Goal: Task Accomplishment & Management: Complete application form

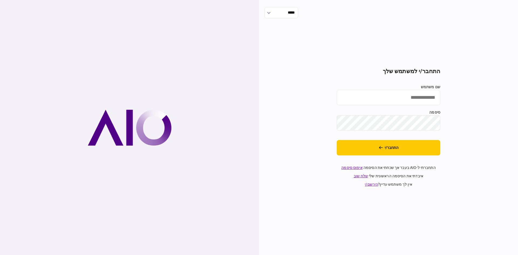
type input "********"
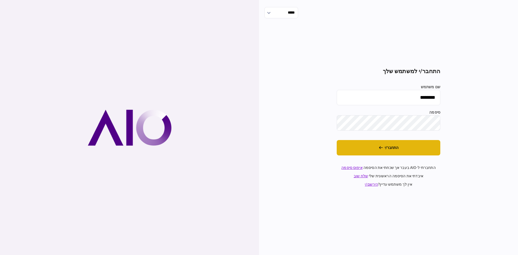
click at [372, 148] on button "התחבר/י" at bounding box center [389, 147] width 104 height 15
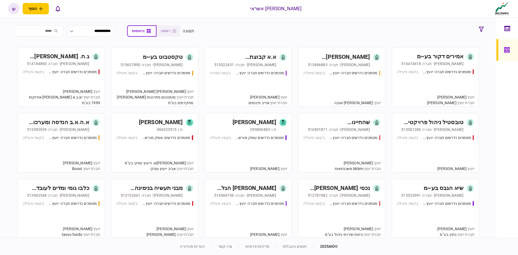
click at [439, 59] on div "אמירים דקור בע~מ" at bounding box center [440, 56] width 47 height 9
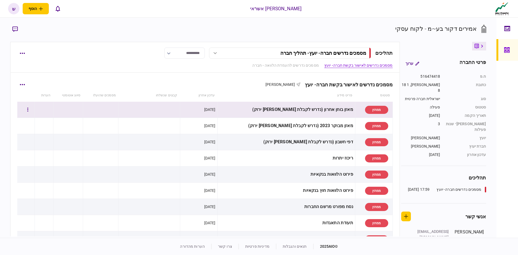
click at [381, 109] on div "ממתין" at bounding box center [376, 110] width 23 height 8
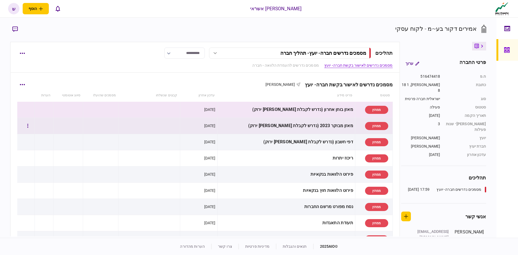
click at [355, 134] on td "ממתין" at bounding box center [374, 126] width 38 height 16
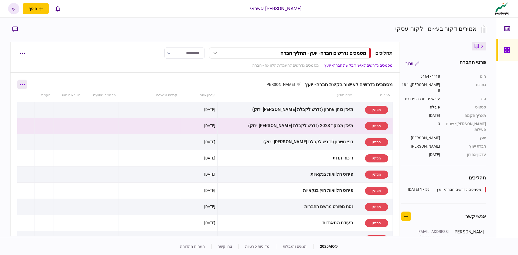
click at [27, 83] on button "button" at bounding box center [22, 85] width 10 height 10
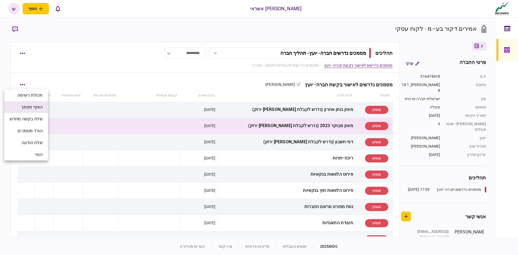
click at [29, 108] on span "הוסף מסמך" at bounding box center [32, 107] width 22 height 6
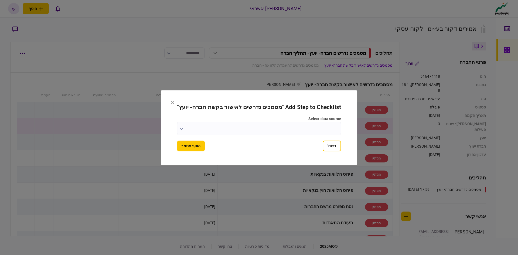
click at [186, 129] on input "select data source" at bounding box center [259, 129] width 164 height 14
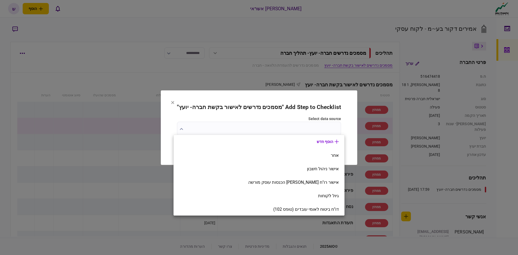
click at [186, 129] on div at bounding box center [259, 127] width 518 height 255
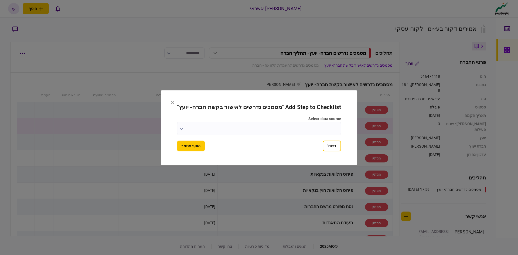
click at [265, 134] on input "select data source" at bounding box center [259, 129] width 164 height 14
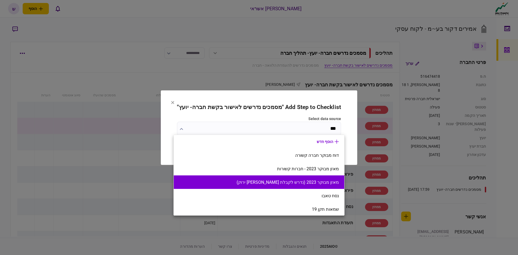
click at [293, 183] on button "מאזן מבוקר 2023 (נדרש לקבלת [PERSON_NAME] ירוק)" at bounding box center [259, 182] width 160 height 5
type input "**********"
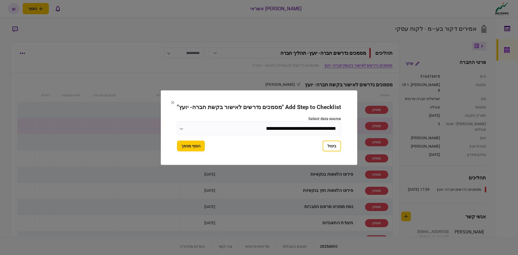
click at [180, 126] on input "**********" at bounding box center [259, 129] width 164 height 14
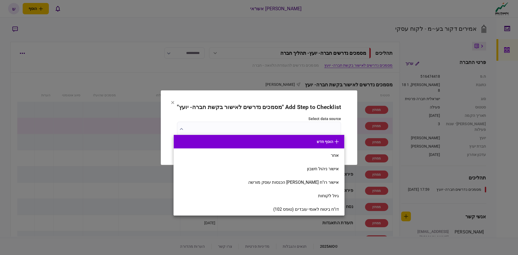
click at [309, 143] on button "הוסף חדש" at bounding box center [259, 142] width 160 height 4
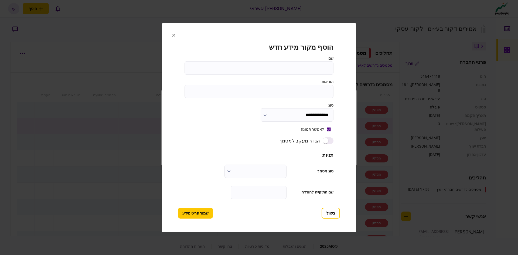
click at [305, 73] on input "שם" at bounding box center [259, 68] width 149 height 14
click at [274, 117] on input "**********" at bounding box center [297, 115] width 73 height 14
click at [267, 114] on div at bounding box center [259, 127] width 518 height 255
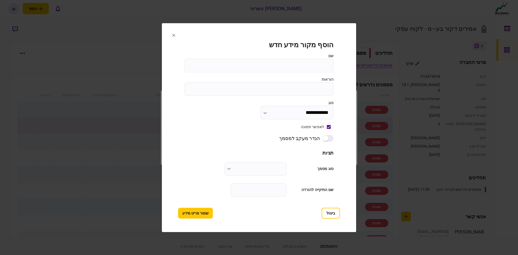
scroll to position [3, 0]
click at [244, 166] on input "text" at bounding box center [256, 168] width 62 height 14
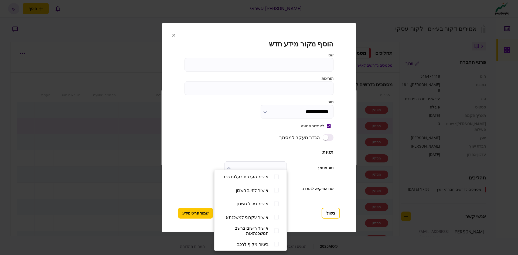
click at [221, 167] on div at bounding box center [259, 127] width 518 height 255
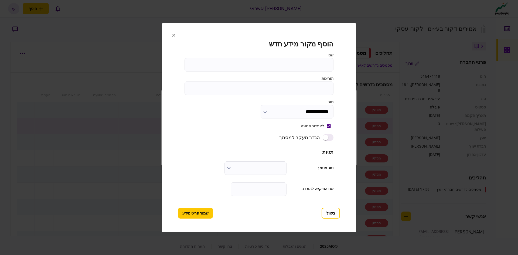
click at [173, 33] on icon at bounding box center [173, 34] width 3 height 3
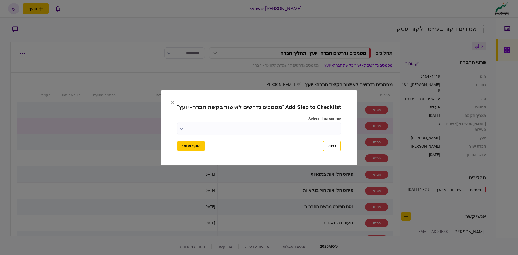
click at [171, 102] on icon at bounding box center [172, 102] width 3 height 3
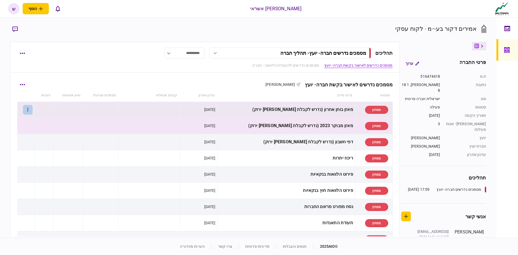
click at [28, 110] on icon "button" at bounding box center [27, 109] width 1 height 5
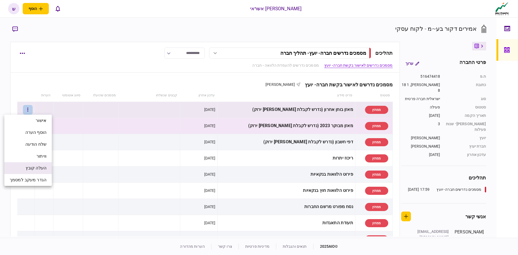
click at [40, 167] on span "העלה קובץ" at bounding box center [36, 168] width 21 height 6
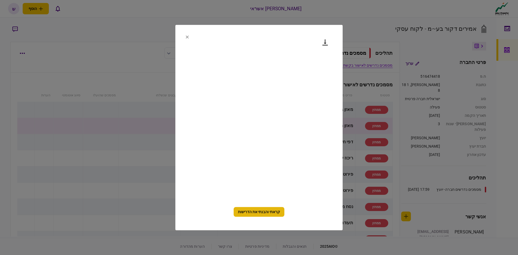
click at [263, 213] on button "קראתי והבנתי את הדרישות" at bounding box center [259, 212] width 51 height 10
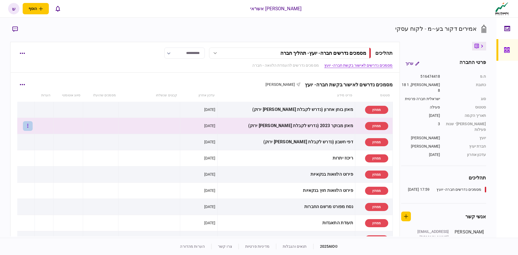
click at [28, 124] on icon "button" at bounding box center [27, 125] width 1 height 5
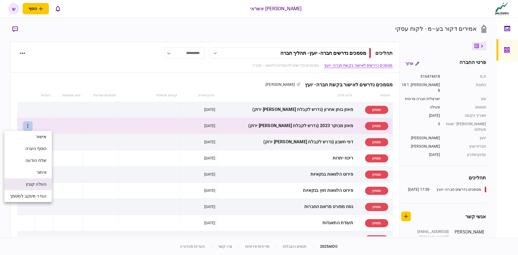
click at [34, 186] on span "העלה קובץ" at bounding box center [36, 184] width 21 height 6
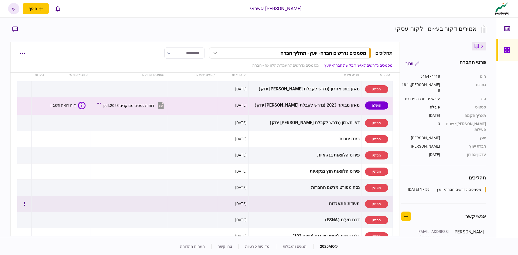
scroll to position [54, 0]
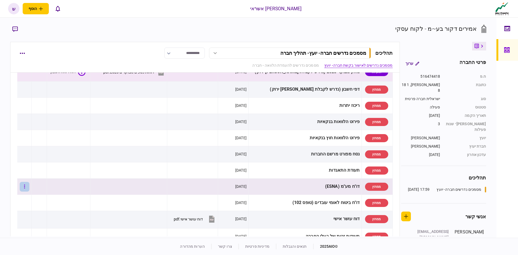
click at [26, 186] on button "button" at bounding box center [25, 187] width 10 height 10
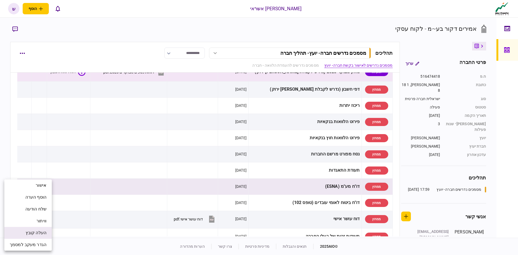
click at [35, 236] on li "העלה קובץ" at bounding box center [28, 233] width 48 height 12
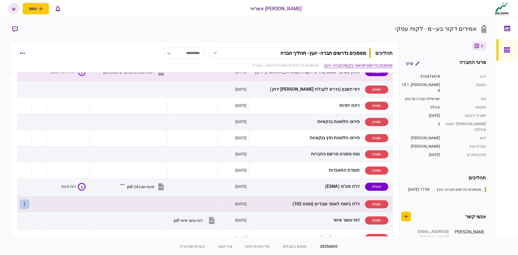
click at [27, 203] on button "button" at bounding box center [25, 205] width 10 height 10
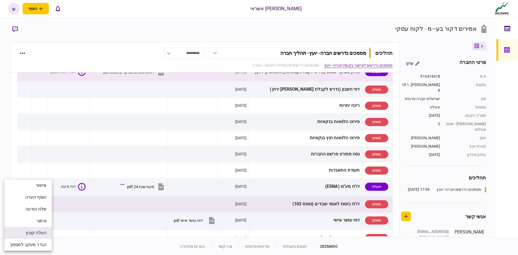
click at [32, 233] on span "העלה קובץ" at bounding box center [36, 233] width 21 height 6
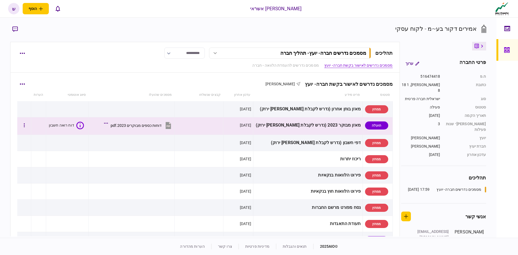
scroll to position [0, 0]
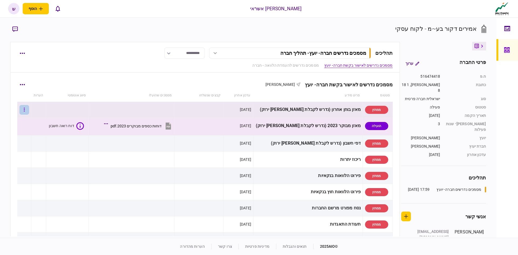
click at [28, 108] on button "button" at bounding box center [24, 110] width 10 height 10
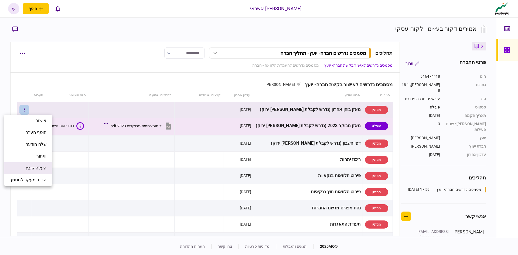
click at [24, 170] on li "העלה קובץ" at bounding box center [28, 168] width 48 height 12
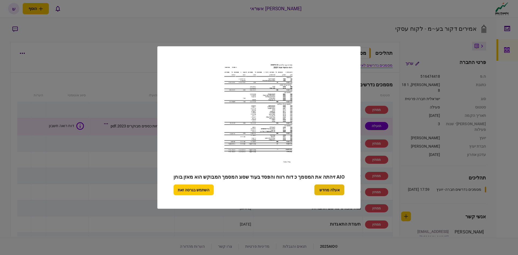
click at [321, 191] on button "אעלה מחדש" at bounding box center [330, 190] width 30 height 11
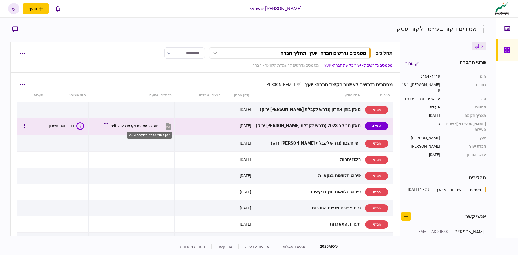
click at [148, 126] on div "דוחות כספים מבוקרים 2023.pdf" at bounding box center [136, 126] width 51 height 4
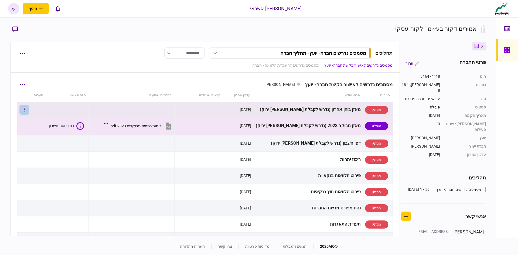
click at [27, 111] on button "button" at bounding box center [24, 110] width 10 height 10
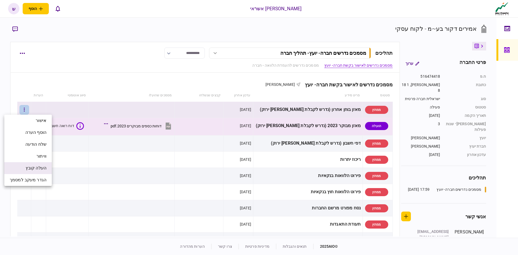
click at [30, 172] on li "העלה קובץ" at bounding box center [28, 168] width 48 height 12
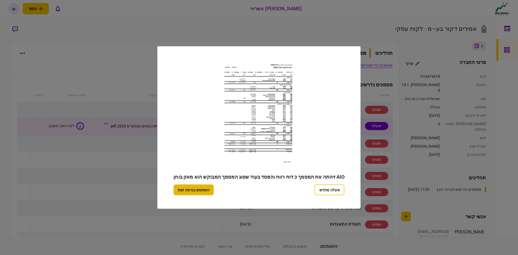
click at [197, 190] on button "השתמש בגרסה זאת" at bounding box center [194, 190] width 40 height 11
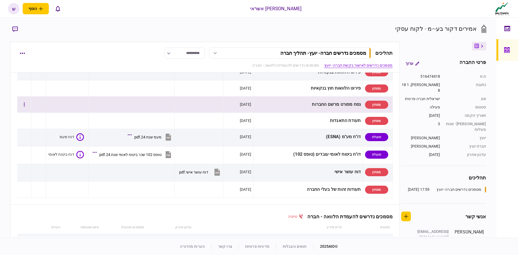
scroll to position [81, 0]
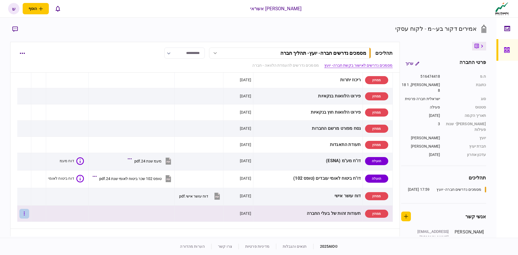
click at [29, 213] on button "button" at bounding box center [24, 214] width 10 height 10
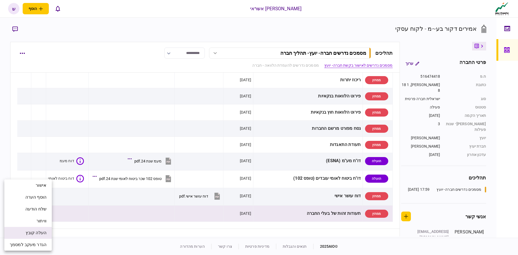
click at [36, 233] on span "העלה קובץ" at bounding box center [36, 233] width 21 height 6
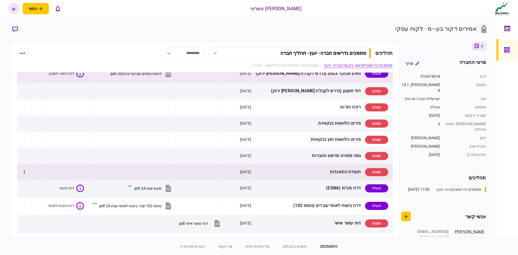
scroll to position [54, 0]
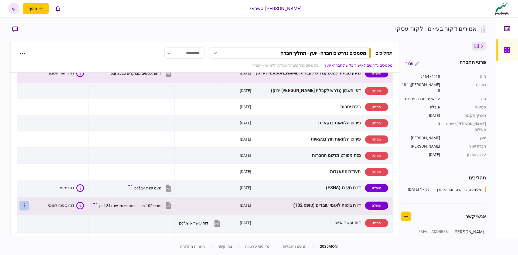
click at [27, 206] on button "button" at bounding box center [24, 206] width 10 height 10
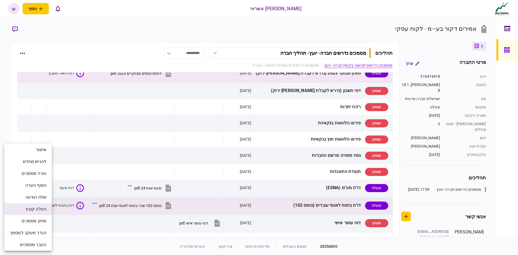
click at [38, 212] on span "העלה קובץ" at bounding box center [36, 209] width 21 height 6
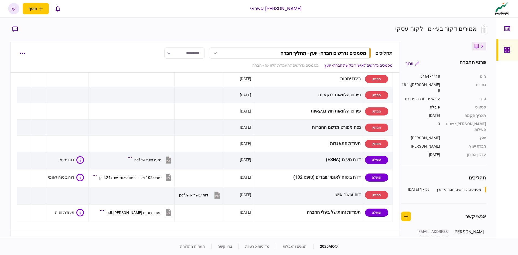
scroll to position [135, 0]
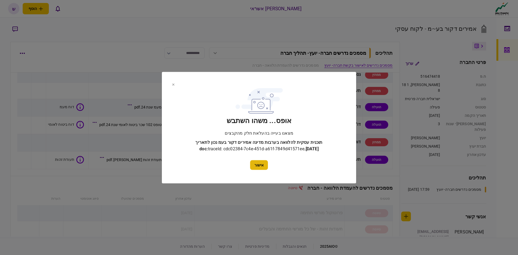
click at [254, 166] on button "אישור" at bounding box center [259, 165] width 18 height 10
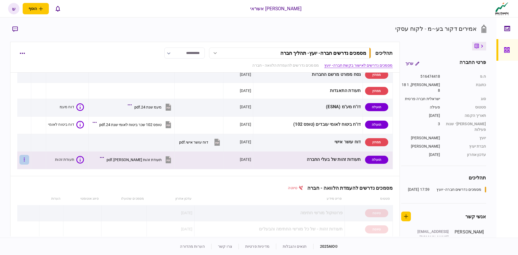
click at [25, 161] on button "button" at bounding box center [24, 160] width 10 height 10
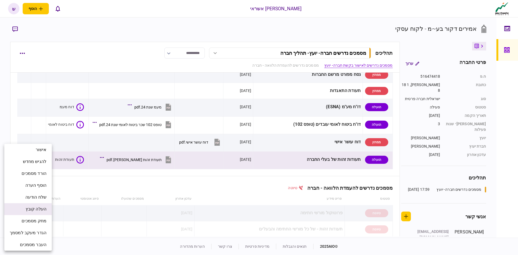
click at [42, 207] on span "העלה קובץ" at bounding box center [36, 209] width 21 height 6
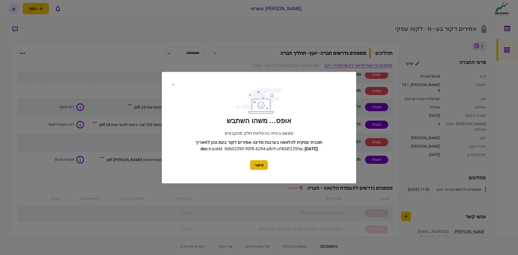
click at [255, 162] on button "אישור" at bounding box center [259, 165] width 18 height 10
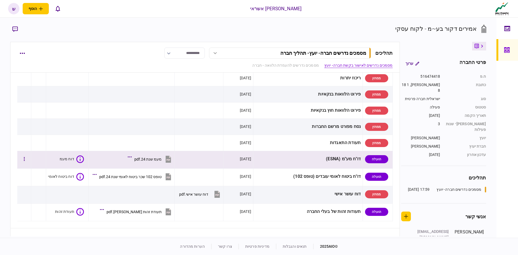
scroll to position [81, 0]
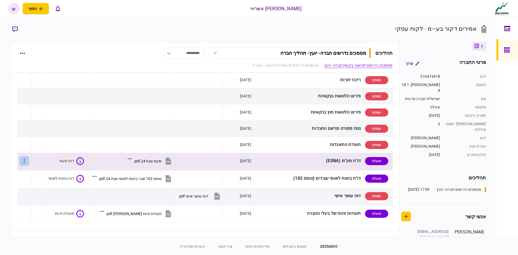
click at [29, 160] on button "button" at bounding box center [24, 161] width 10 height 10
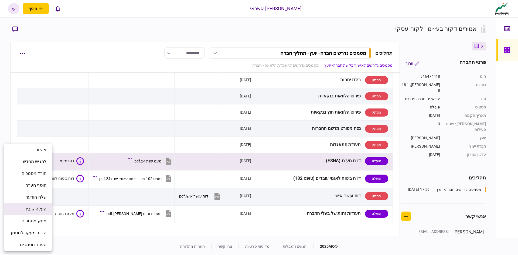
click at [35, 210] on span "העלה קובץ" at bounding box center [36, 209] width 21 height 6
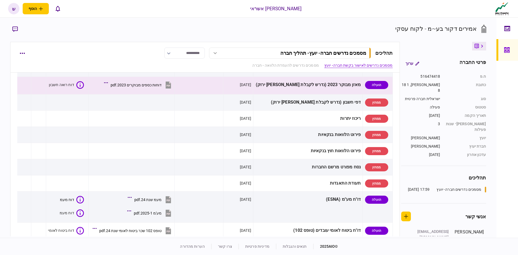
scroll to position [0, 0]
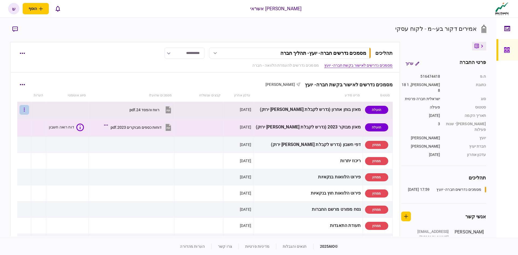
click at [29, 108] on button "button" at bounding box center [24, 110] width 10 height 10
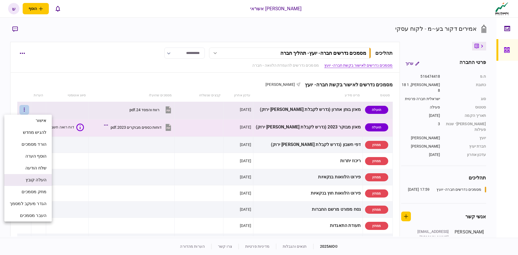
click at [38, 179] on span "העלה קובץ" at bounding box center [36, 180] width 21 height 6
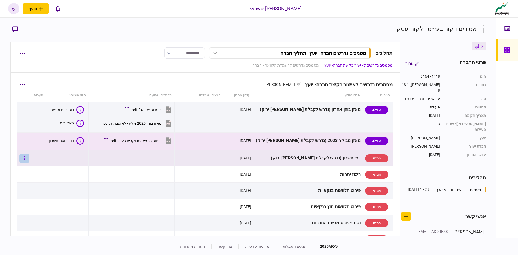
click at [29, 157] on button "button" at bounding box center [24, 159] width 10 height 10
click at [40, 218] on span "העלה קובץ" at bounding box center [36, 217] width 21 height 6
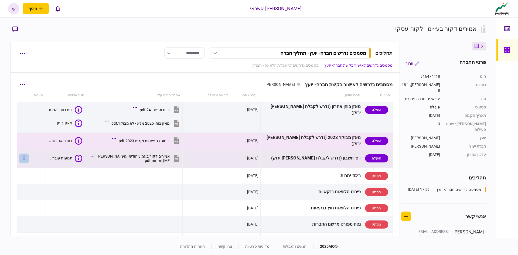
click at [28, 160] on button "button" at bounding box center [24, 159] width 10 height 10
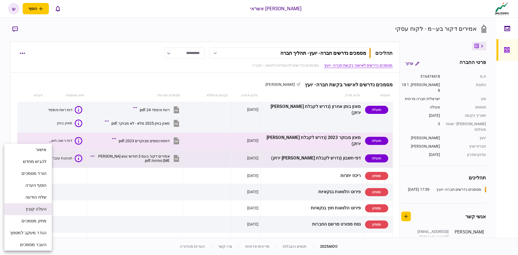
click at [41, 213] on li "העלה קובץ" at bounding box center [28, 209] width 48 height 12
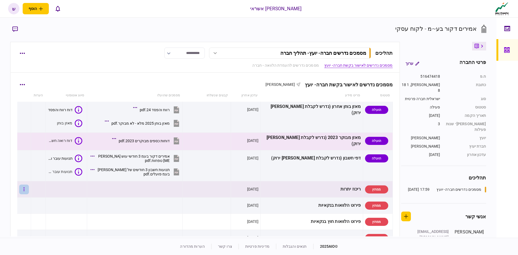
click at [25, 190] on button "button" at bounding box center [24, 190] width 10 height 10
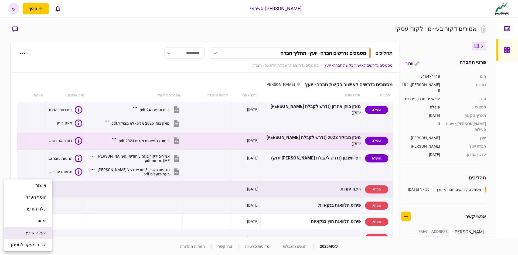
click at [36, 232] on span "העלה קובץ" at bounding box center [36, 233] width 21 height 6
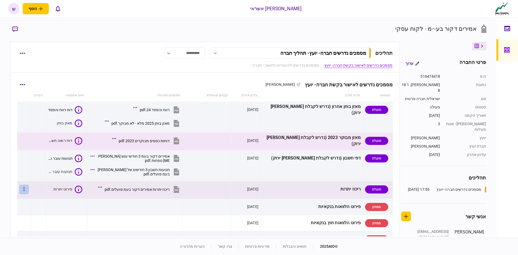
click at [29, 186] on button "button" at bounding box center [24, 190] width 10 height 10
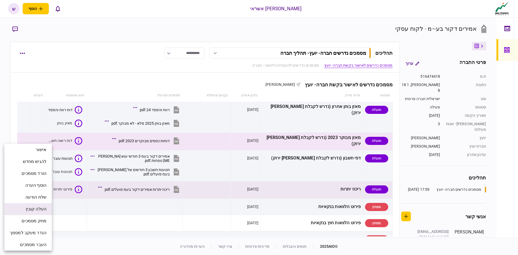
click at [40, 211] on span "העלה קובץ" at bounding box center [36, 209] width 21 height 6
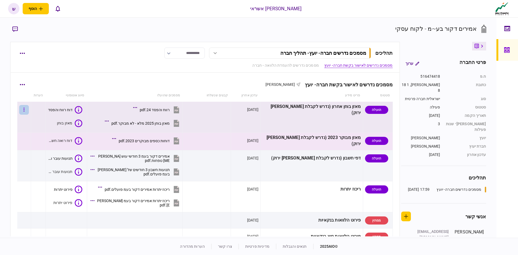
click at [26, 110] on button "button" at bounding box center [24, 110] width 10 height 10
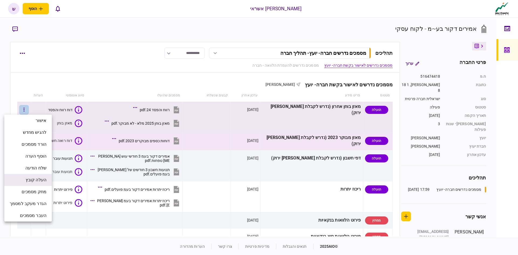
click at [36, 183] on span "העלה קובץ" at bounding box center [36, 180] width 21 height 6
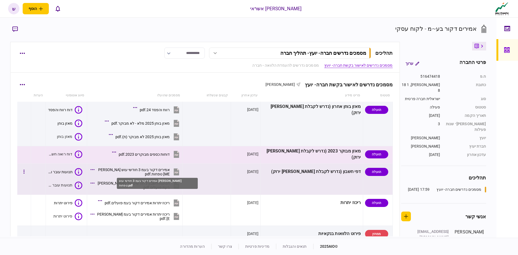
click at [170, 172] on div "אמירים דקור בעמ 3 חודשי עוש [PERSON_NAME] טפחות.pdf" at bounding box center [133, 172] width 73 height 9
click at [162, 171] on div "אמירים דקור בעמ 3 חודשי עוש [PERSON_NAME] טפחות.pdf" at bounding box center [133, 172] width 73 height 9
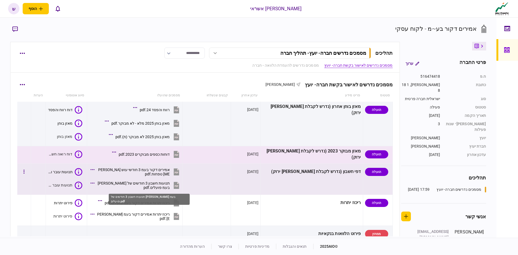
click at [163, 183] on div "תנועות חשבון 3 חודשים של [PERSON_NAME] בעמ פועלים.pdf" at bounding box center [133, 185] width 73 height 9
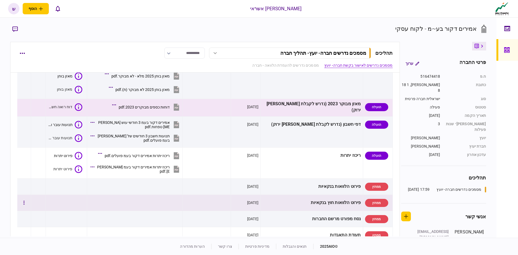
scroll to position [54, 0]
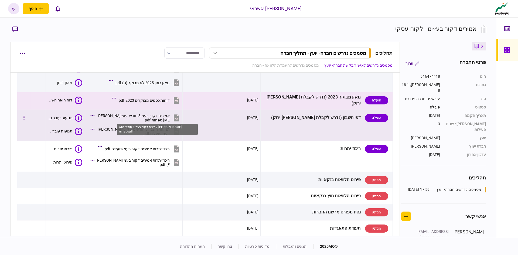
click at [170, 117] on div "אמירים דקור בעמ 3 חודשי עוש [PERSON_NAME] טפחות.pdf" at bounding box center [133, 118] width 73 height 9
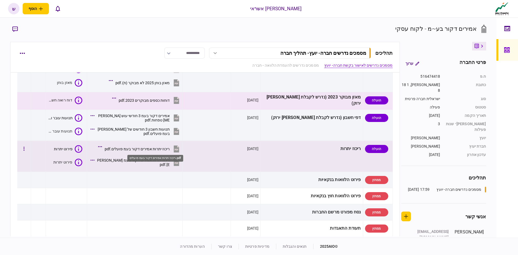
click at [154, 149] on div "ריכוז יתרות אמירים דקור בעמ פועלים.pdf" at bounding box center [137, 149] width 65 height 4
click at [158, 164] on div "ריכוז יתרות אמירים דקור בעמ [PERSON_NAME].pdf" at bounding box center [133, 162] width 73 height 9
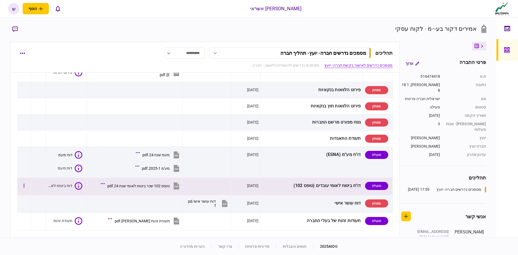
scroll to position [162, 0]
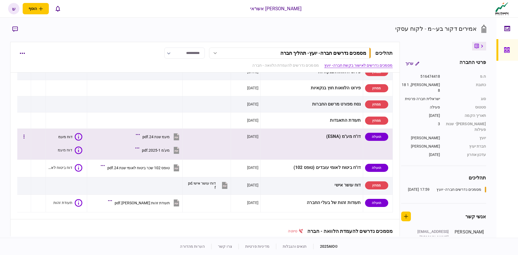
click at [170, 138] on div "מעמ שנת 24.pdf" at bounding box center [156, 137] width 27 height 4
click at [159, 148] on div "מע'מ 2025-1.pdf" at bounding box center [156, 150] width 28 height 4
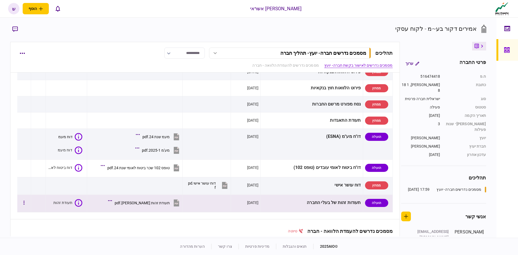
click at [170, 201] on div "תעודת זהות [PERSON_NAME].pdf" at bounding box center [142, 203] width 55 height 4
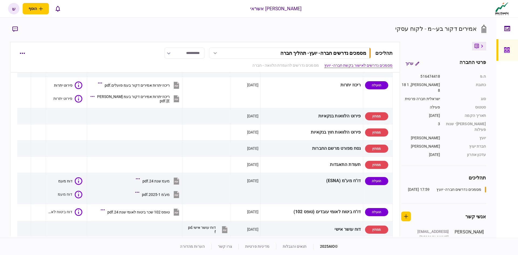
scroll to position [0, 0]
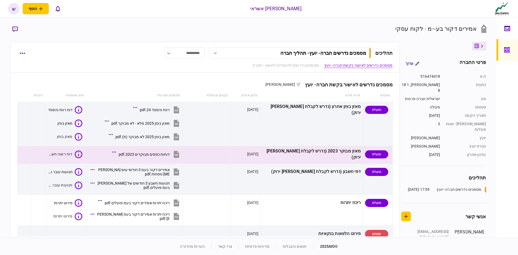
click at [507, 51] on icon at bounding box center [506, 49] width 5 height 5
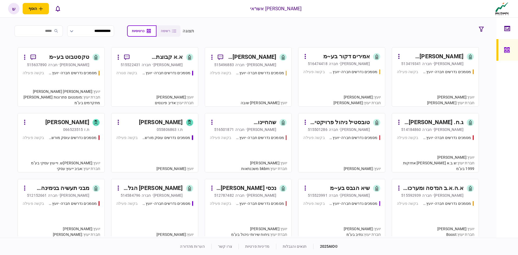
click at [49, 26] on input "search" at bounding box center [39, 30] width 48 height 11
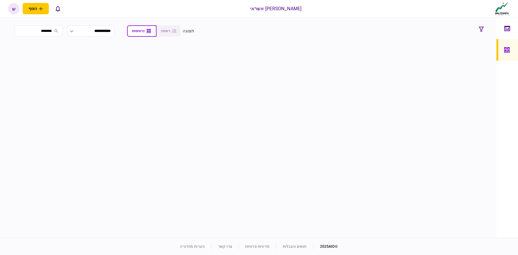
type input "********"
click at [19, 30] on input "********" at bounding box center [39, 30] width 48 height 11
click at [19, 33] on input "********" at bounding box center [39, 30] width 48 height 11
click at [18, 32] on input "********" at bounding box center [39, 30] width 48 height 11
click at [19, 31] on input "********" at bounding box center [39, 30] width 48 height 11
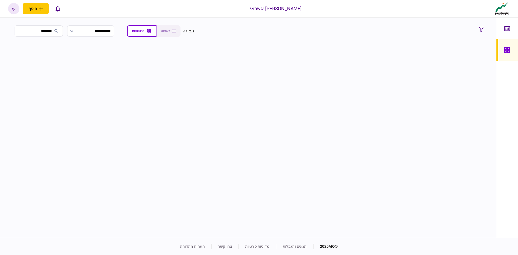
click at [18, 30] on input "********" at bounding box center [39, 30] width 48 height 11
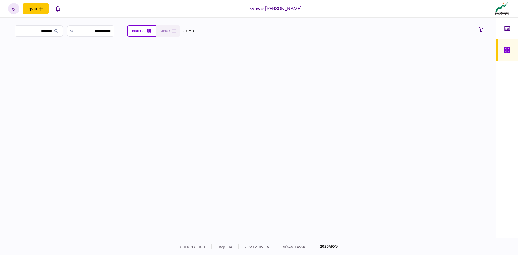
click at [18, 30] on input "********" at bounding box center [39, 30] width 48 height 11
